Goal: Information Seeking & Learning: Find specific fact

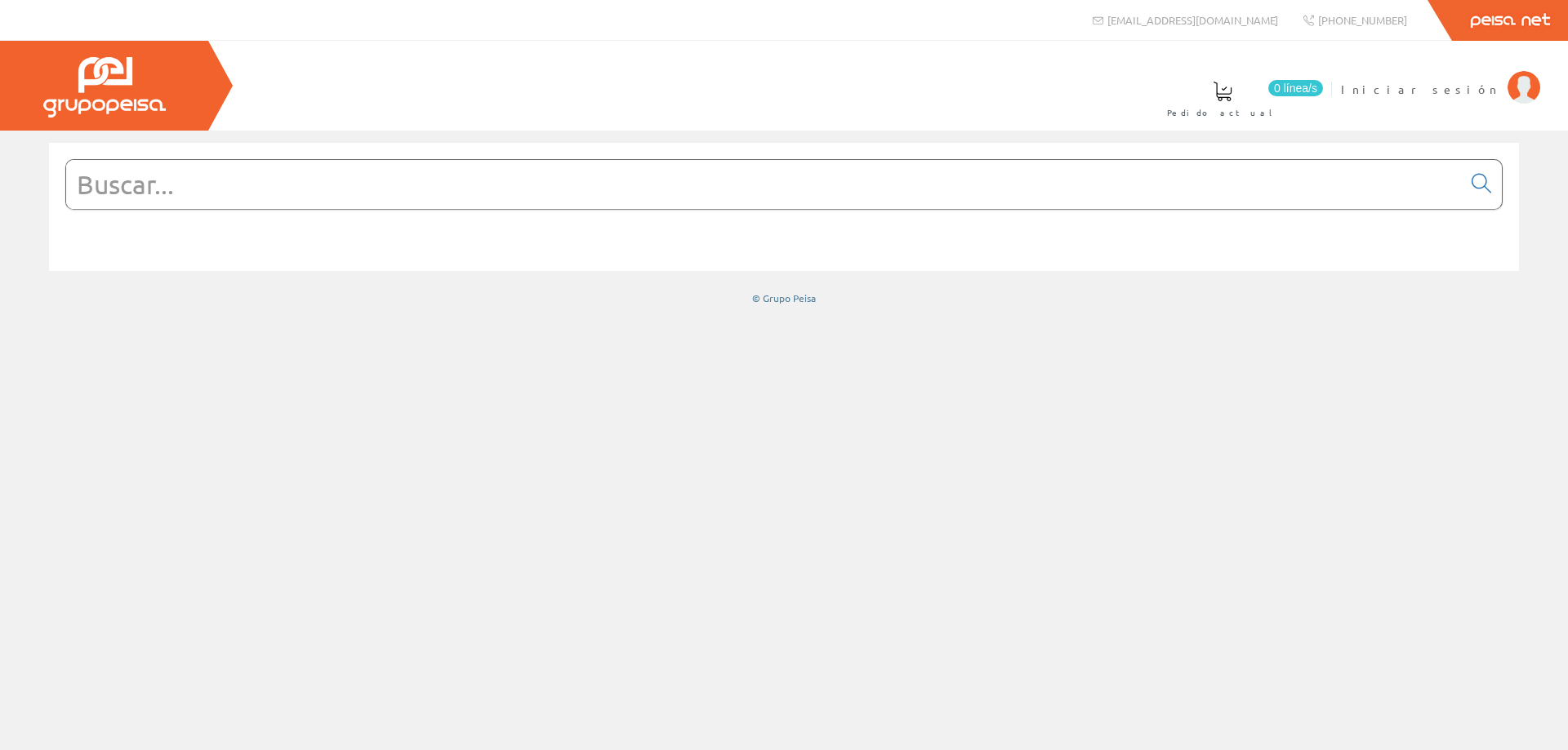
click at [620, 202] on input "text" at bounding box center [764, 184] width 1396 height 49
click at [1462, 86] on span "Iniciar sesión" at bounding box center [1420, 89] width 159 height 17
click at [456, 194] on input "text" at bounding box center [764, 184] width 1396 height 49
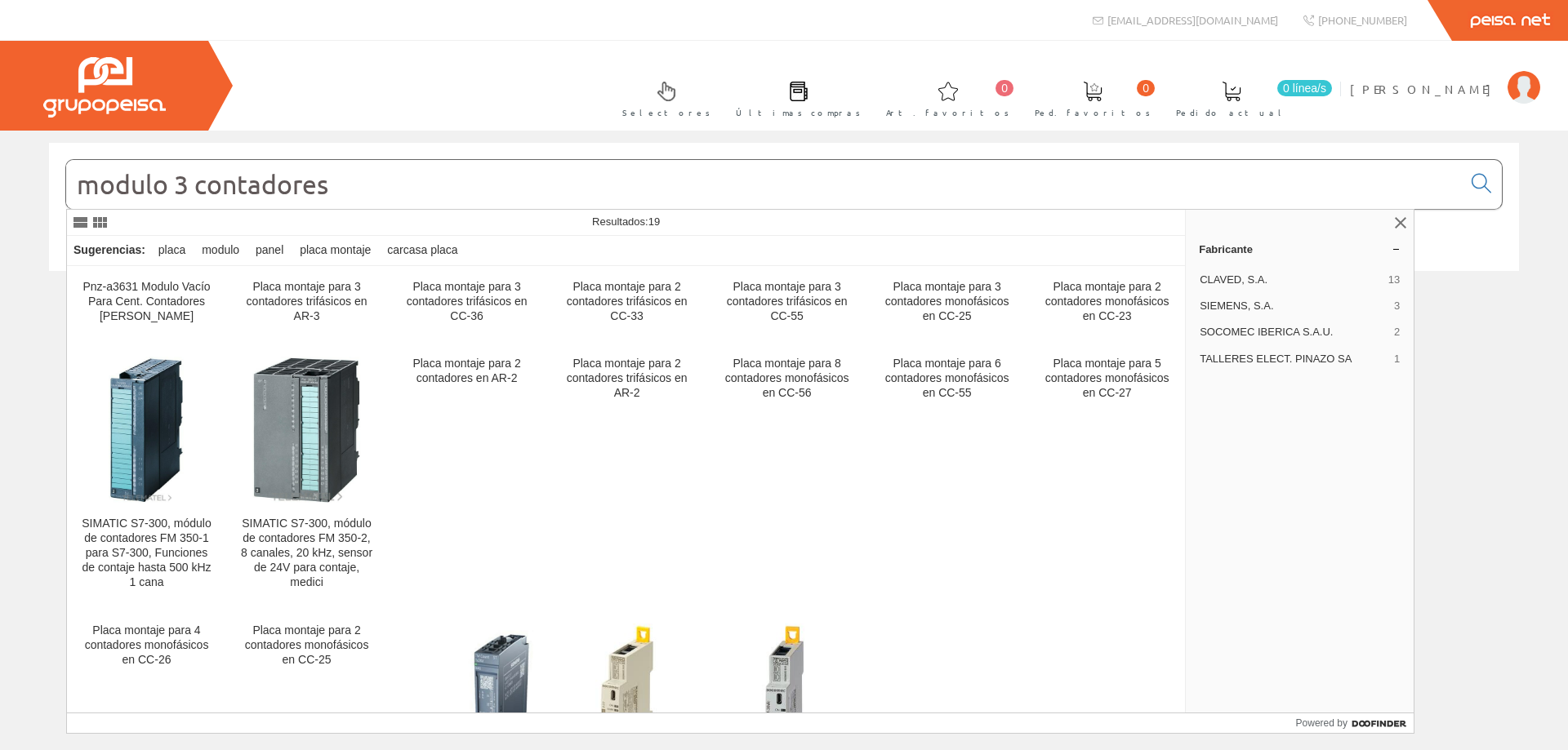
drag, startPoint x: 176, startPoint y: 192, endPoint x: 79, endPoint y: 173, distance: 98.8
click at [79, 173] on input "modulo 3 contadores" at bounding box center [764, 184] width 1396 height 49
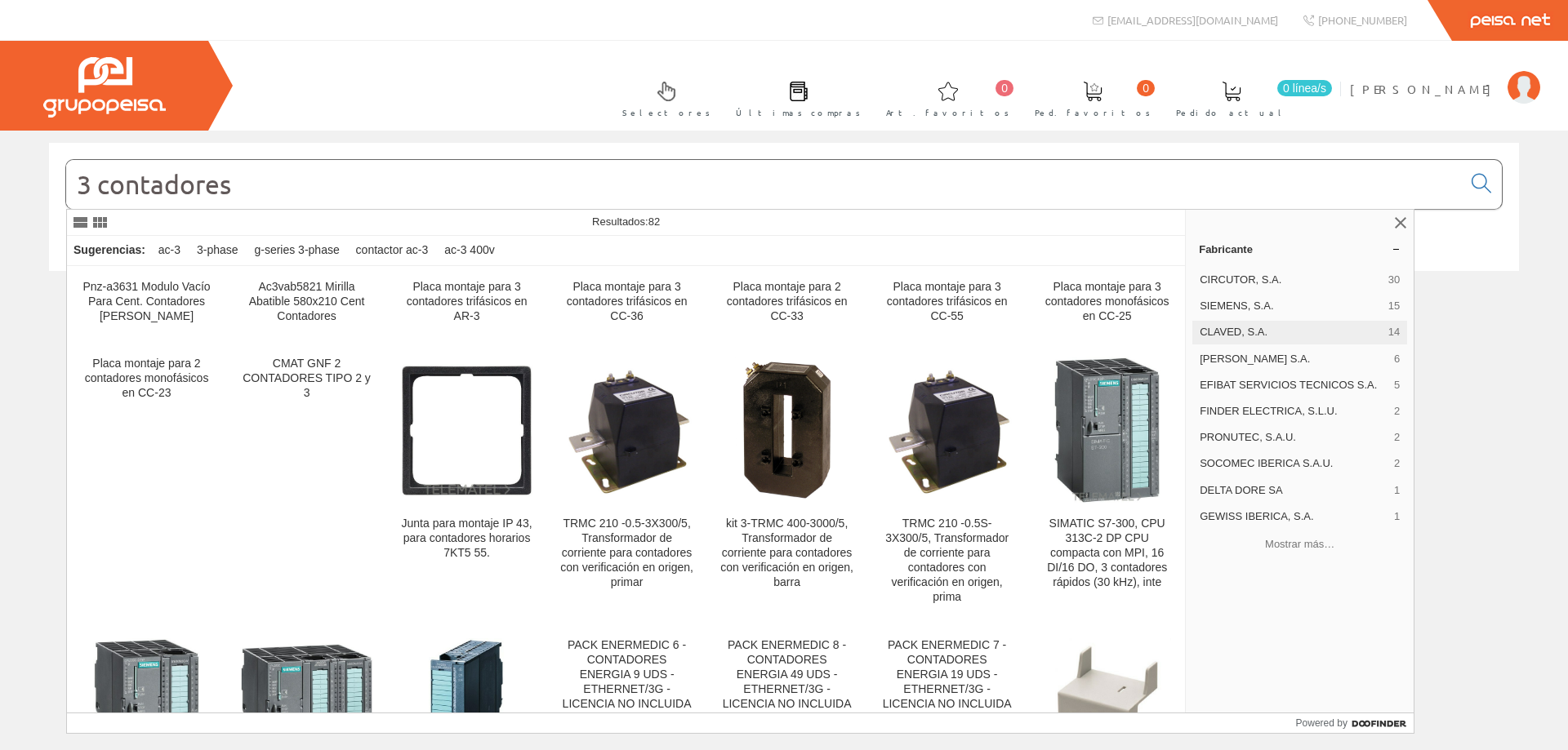
type input "3 contadores"
click at [1249, 330] on span "CLAVED, S.A." at bounding box center [1290, 332] width 182 height 15
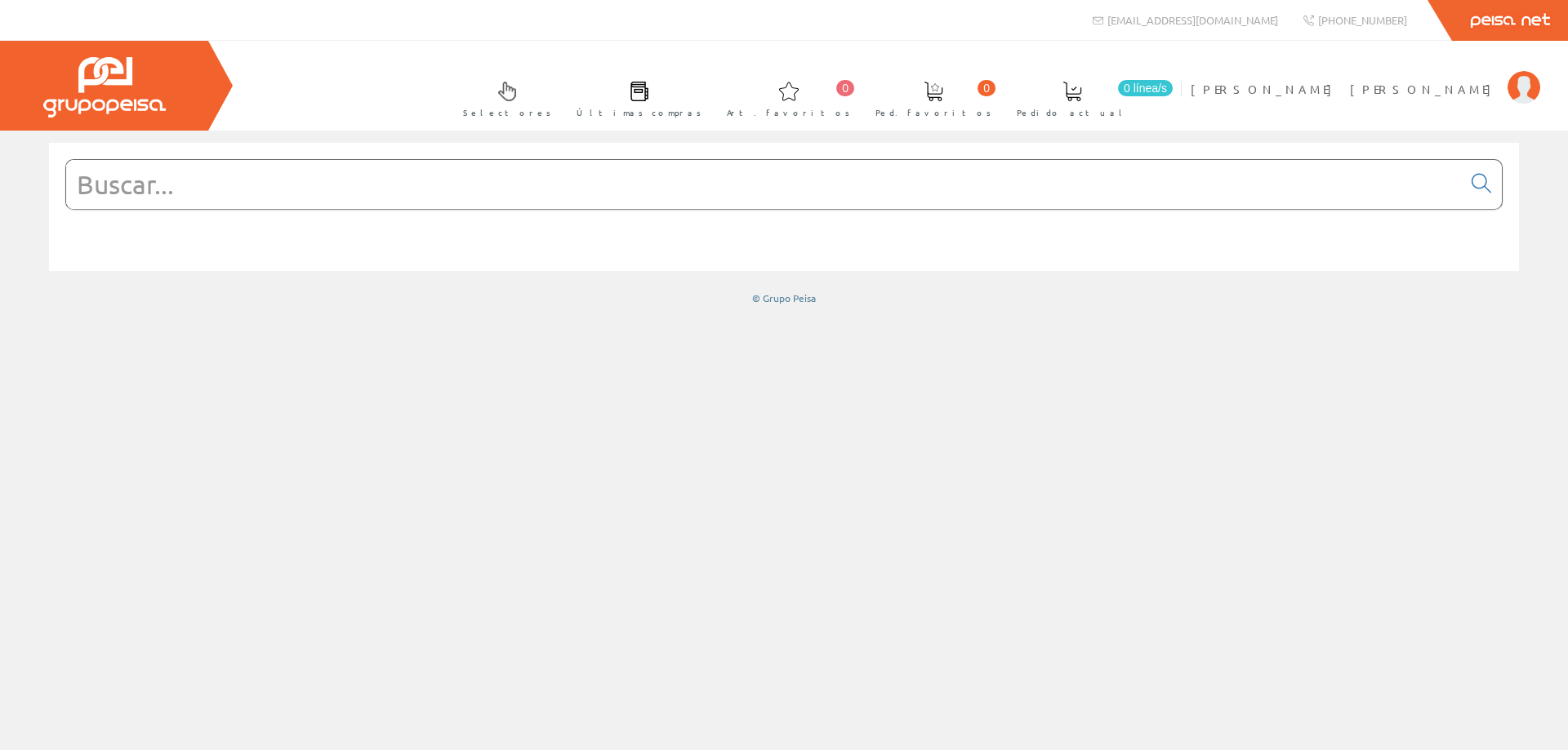
click at [425, 177] on input "text" at bounding box center [764, 184] width 1396 height 49
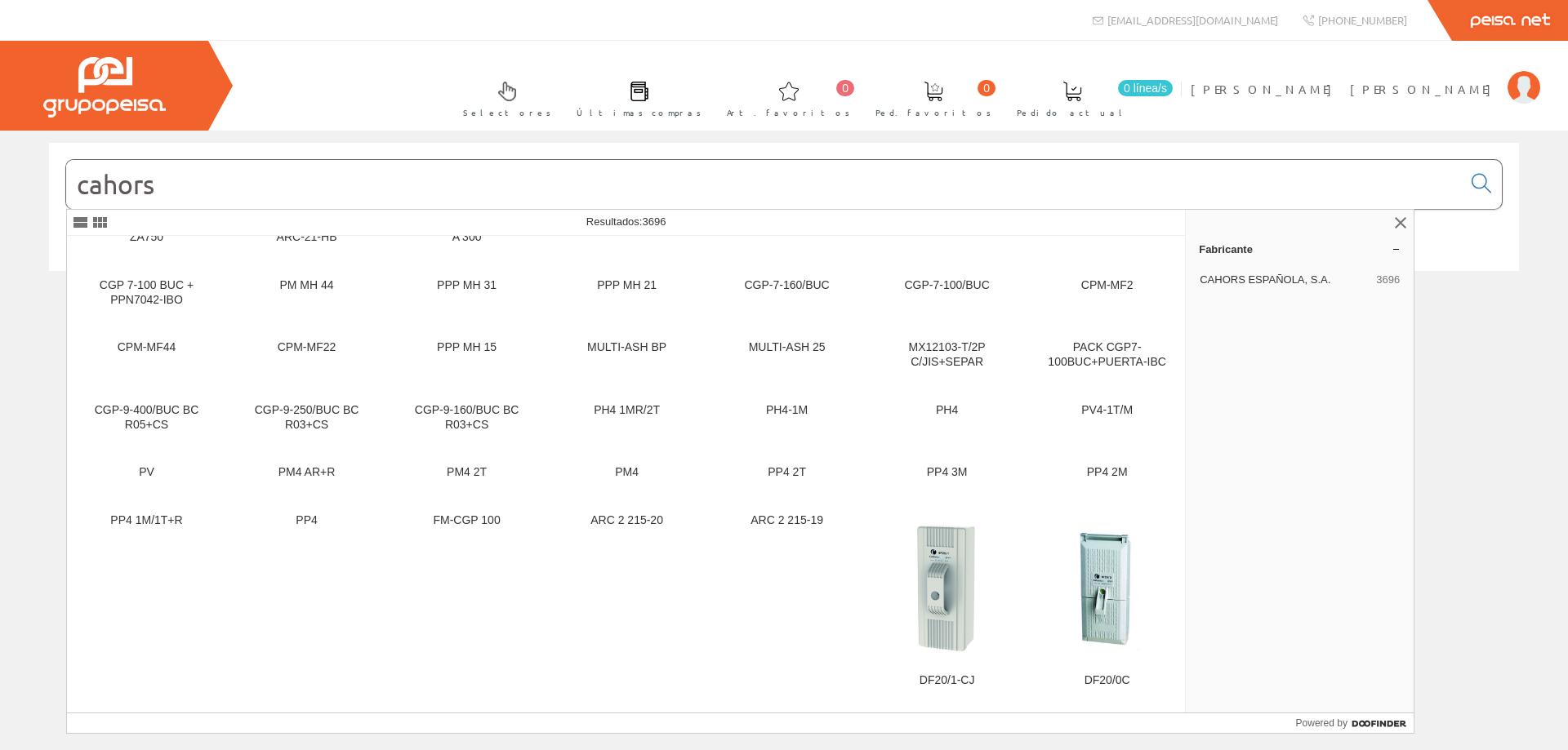
scroll to position [3984, 0]
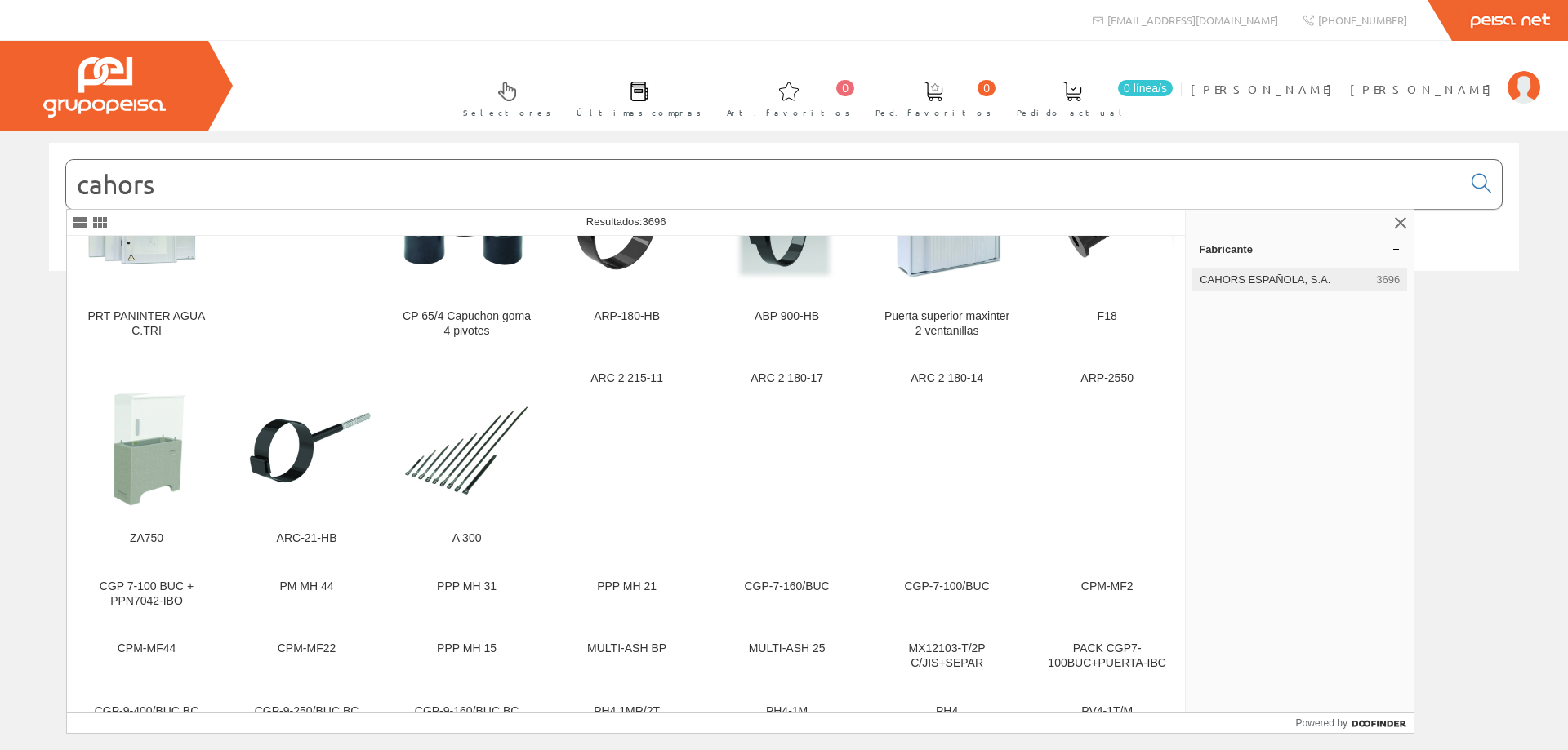
click at [1284, 280] on span "CAHORS ESPAÑOLA, S.A." at bounding box center [1285, 280] width 170 height 15
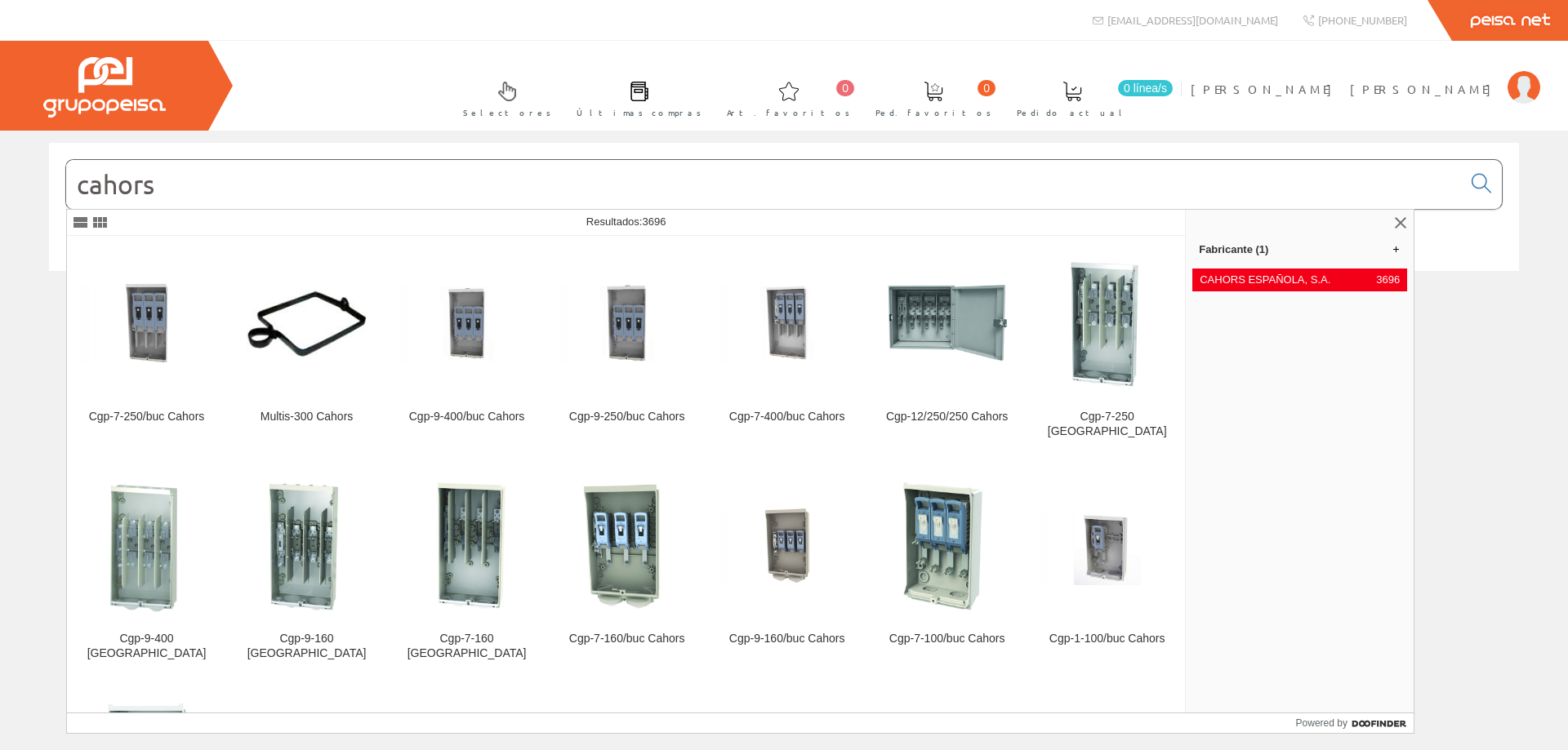
click at [281, 184] on input "cahors" at bounding box center [764, 184] width 1396 height 49
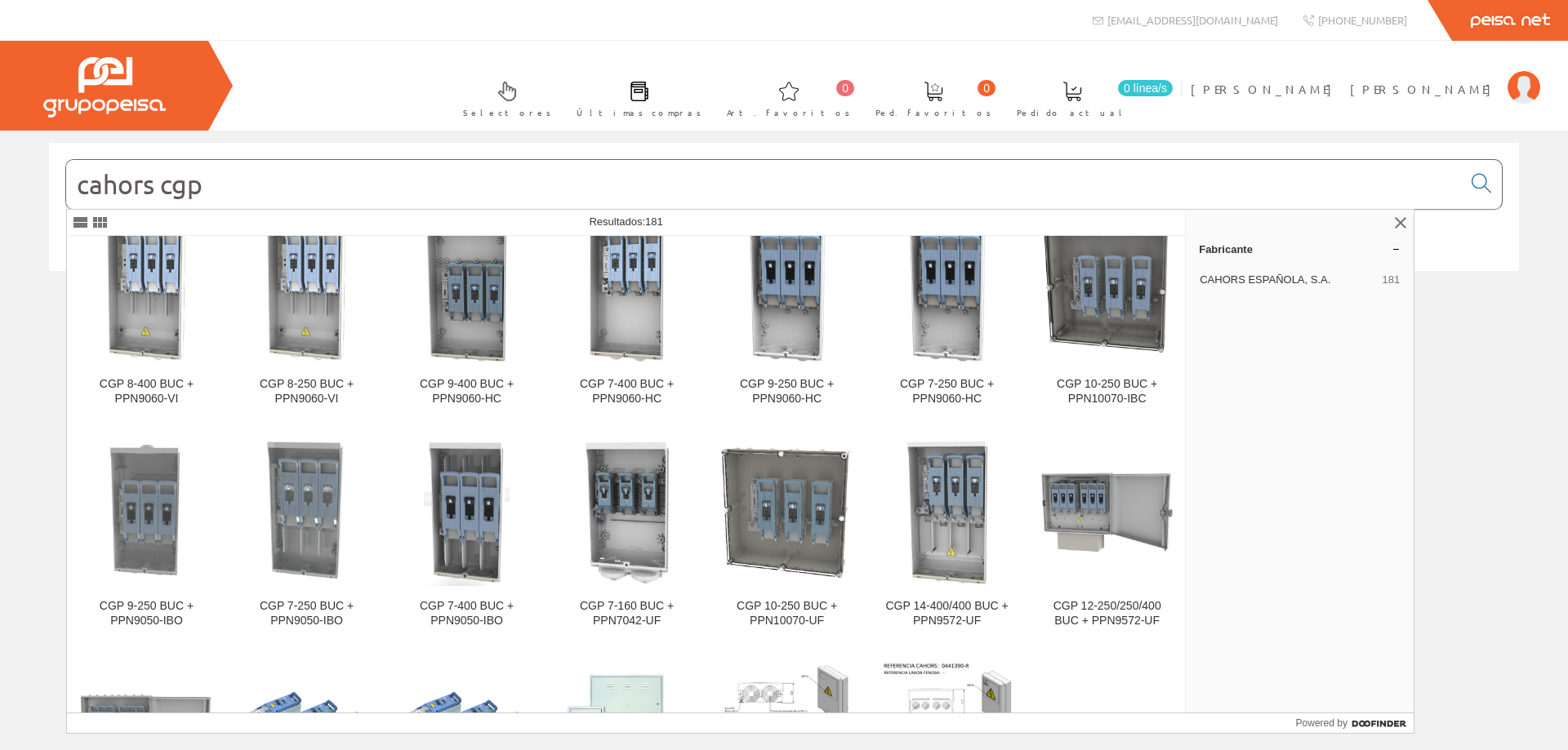
scroll to position [4487, 0]
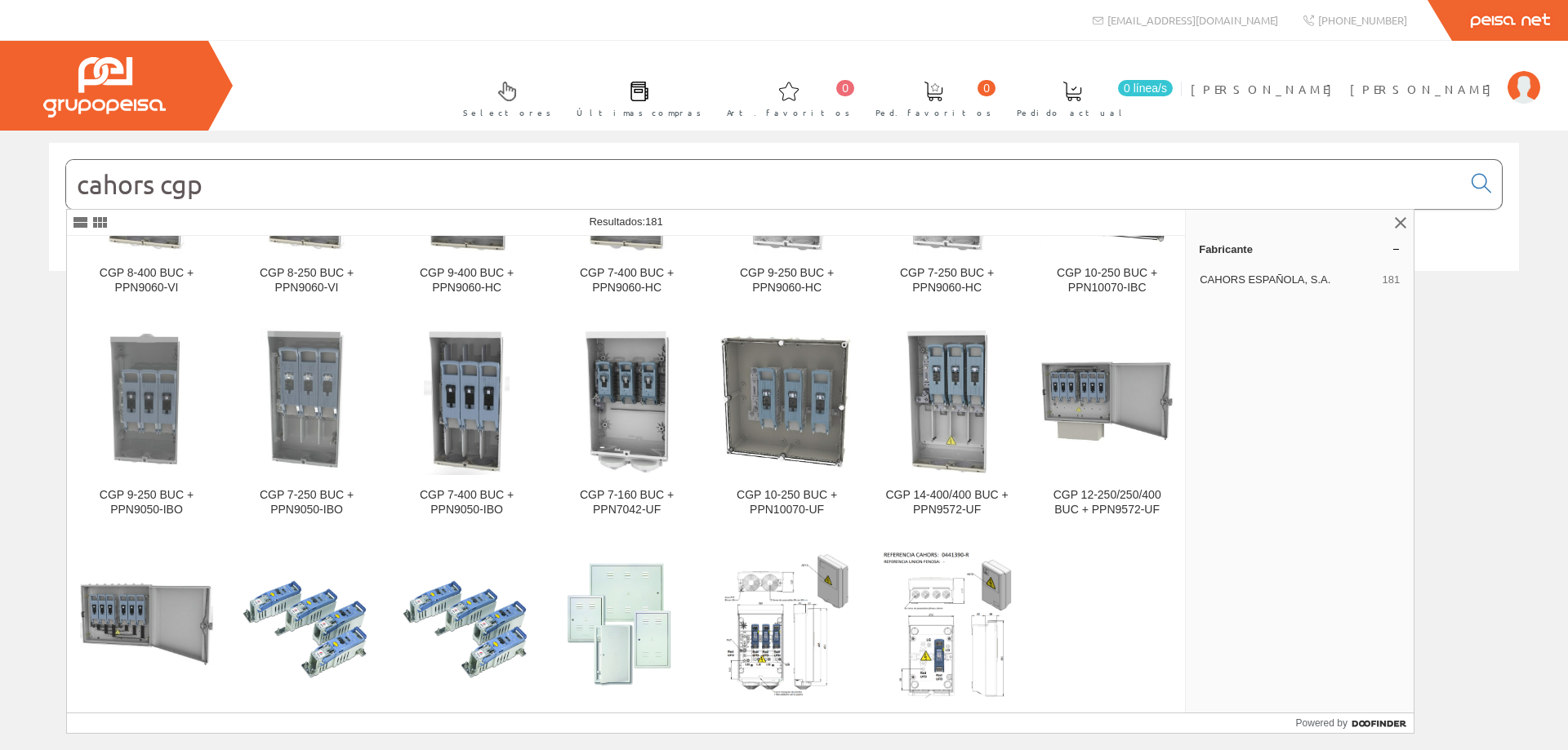
type input "cahors cgp"
